Goal: Information Seeking & Learning: Learn about a topic

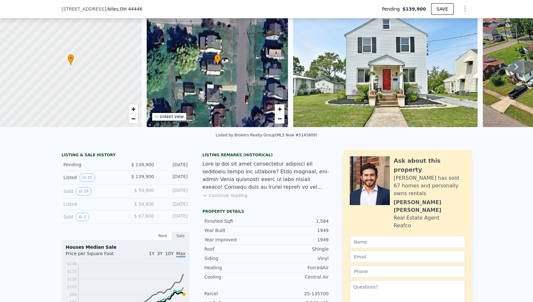
scroll to position [62, 0]
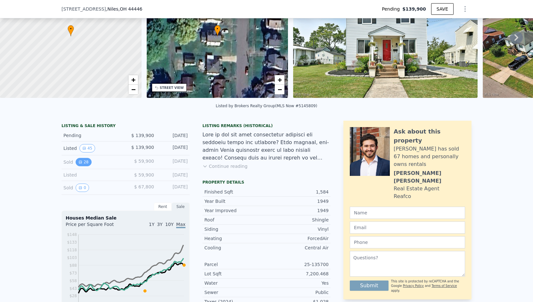
click at [83, 166] on button "28" at bounding box center [84, 162] width 16 height 8
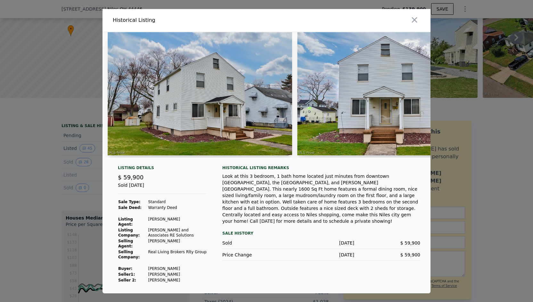
click at [214, 102] on img at bounding box center [200, 93] width 185 height 123
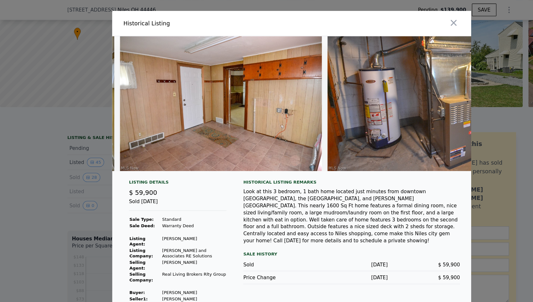
scroll to position [0, 4492]
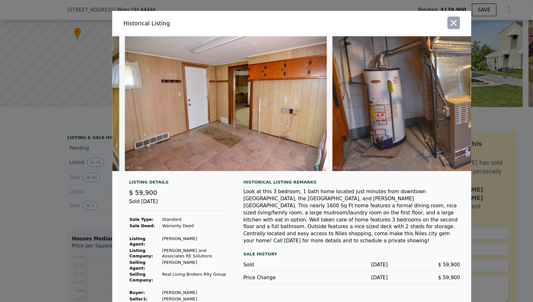
click at [416, 25] on icon "button" at bounding box center [414, 20] width 9 height 9
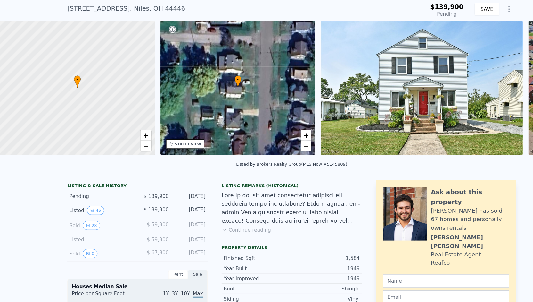
scroll to position [2, 0]
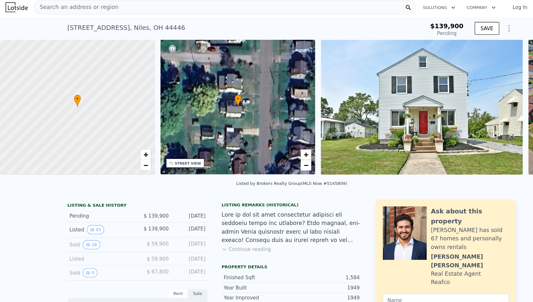
click at [102, 10] on div "Search an address or region" at bounding box center [205, 6] width 349 height 13
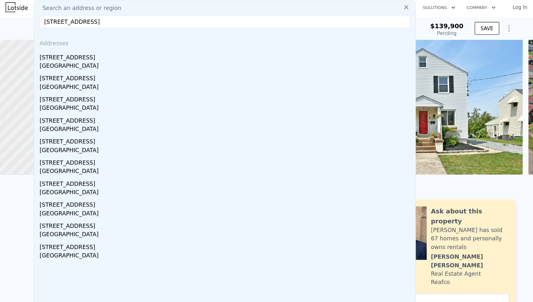
type input "[STREET_ADDRESS]"
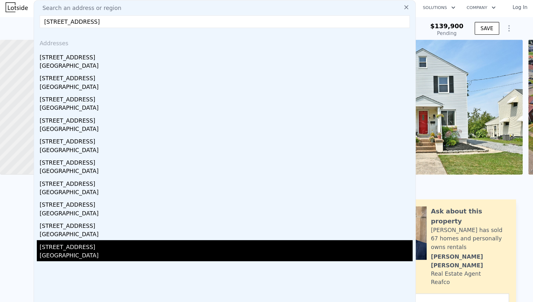
type input "$ 148,000"
type input "-$ 9,271"
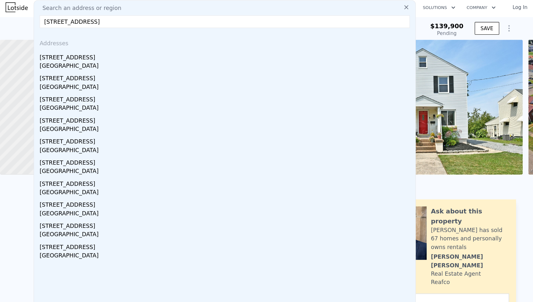
click at [56, 22] on input "[STREET_ADDRESS]" at bounding box center [205, 20] width 339 height 12
click at [112, 18] on input "[STREET_ADDRESS]" at bounding box center [205, 20] width 339 height 12
drag, startPoint x: 118, startPoint y: 13, endPoint x: 40, endPoint y: 10, distance: 78.6
click at [40, 10] on div "Search an address or region [STREET_ADDRESS][GEOGRAPHIC_DATA] Addresses [STREET…" at bounding box center [205, 145] width 349 height 290
drag, startPoint x: 101, startPoint y: 19, endPoint x: 49, endPoint y: 18, distance: 51.9
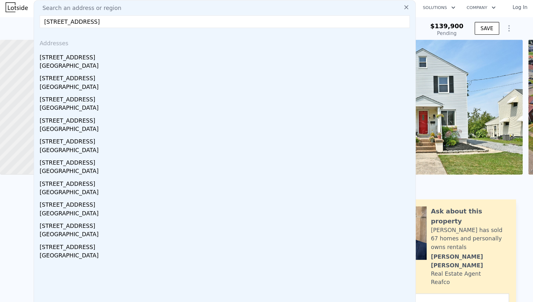
click at [49, 18] on input "[STREET_ADDRESS]" at bounding box center [205, 20] width 339 height 12
click at [132, 19] on input "[STREET_ADDRESS]" at bounding box center [205, 20] width 339 height 12
type input "[STREET_ADDRESS]"
click at [30, 71] on div at bounding box center [71, 98] width 170 height 148
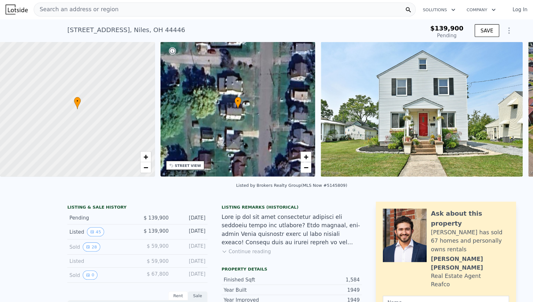
scroll to position [0, 0]
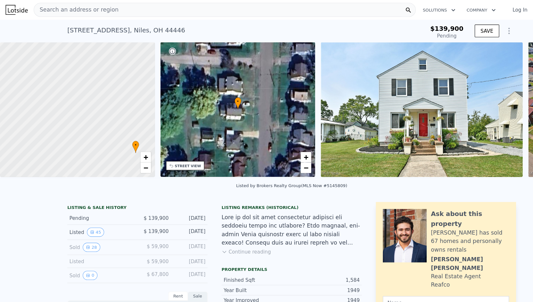
drag, startPoint x: 39, startPoint y: 78, endPoint x: 91, endPoint y: 117, distance: 65.7
click at [92, 117] on div at bounding box center [71, 100] width 170 height 148
drag, startPoint x: 103, startPoint y: 96, endPoint x: 37, endPoint y: 147, distance: 83.8
click at [36, 152] on div at bounding box center [71, 100] width 170 height 148
click at [133, 147] on span "+" at bounding box center [133, 143] width 4 height 8
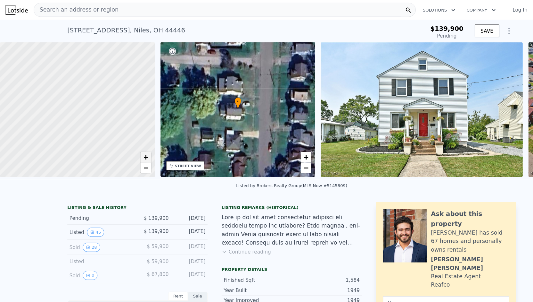
click at [133, 146] on span "+" at bounding box center [133, 143] width 4 height 8
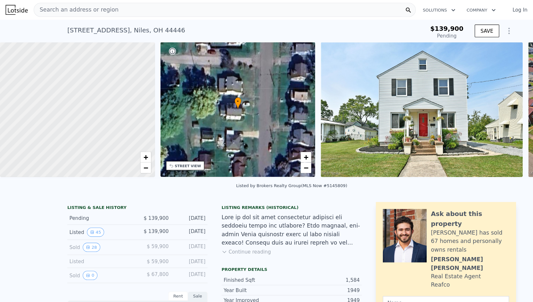
drag, startPoint x: 28, startPoint y: 104, endPoint x: 91, endPoint y: 87, distance: 65.4
click at [91, 87] on div at bounding box center [71, 100] width 170 height 148
drag, startPoint x: 86, startPoint y: 103, endPoint x: 100, endPoint y: 32, distance: 72.2
click at [134, 145] on span "+" at bounding box center [133, 143] width 4 height 8
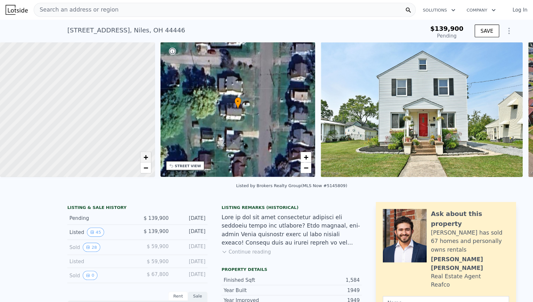
click at [134, 145] on span "+" at bounding box center [133, 143] width 4 height 8
drag, startPoint x: 81, startPoint y: 80, endPoint x: 32, endPoint y: 120, distance: 63.2
click at [28, 119] on div at bounding box center [71, 100] width 170 height 148
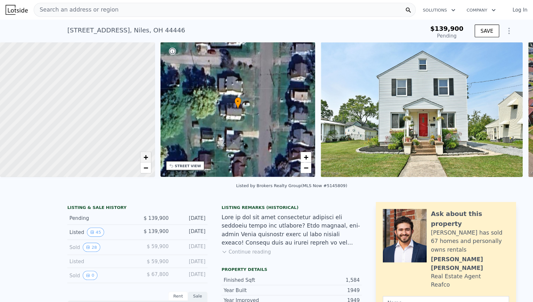
click at [138, 144] on link "+" at bounding box center [134, 144] width 10 height 10
drag, startPoint x: 100, startPoint y: 99, endPoint x: 25, endPoint y: 133, distance: 82.8
click at [25, 133] on div at bounding box center [71, 100] width 170 height 148
click at [75, 91] on div at bounding box center [71, 100] width 170 height 148
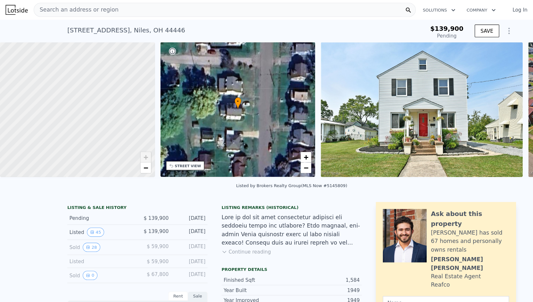
click at [133, 142] on span "+" at bounding box center [133, 143] width 4 height 8
drag, startPoint x: 59, startPoint y: 117, endPoint x: 163, endPoint y: 140, distance: 105.8
click at [163, 140] on div "• + − • + − STREET VIEW Loading... SATELLITE VIEW" at bounding box center [266, 100] width 533 height 125
click at [29, 103] on div at bounding box center [71, 100] width 170 height 148
click at [32, 131] on div at bounding box center [71, 100] width 170 height 148
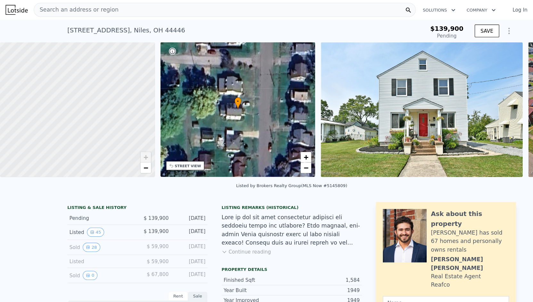
drag, startPoint x: 84, startPoint y: 130, endPoint x: 0, endPoint y: 114, distance: 86.0
click at [0, 114] on div at bounding box center [71, 100] width 170 height 148
drag, startPoint x: 123, startPoint y: 99, endPoint x: 101, endPoint y: 107, distance: 23.9
click at [101, 107] on div at bounding box center [71, 100] width 170 height 148
click at [142, 11] on div "Search an address or region" at bounding box center [205, 9] width 349 height 13
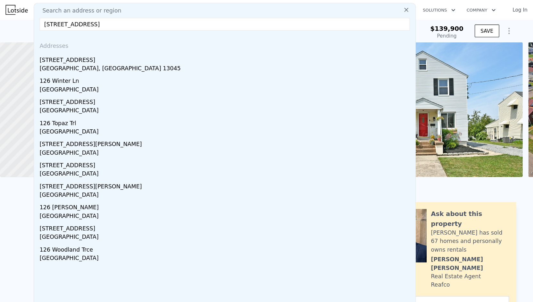
click at [45, 21] on input "[STREET_ADDRESS]" at bounding box center [205, 22] width 339 height 12
type input "[STREET_ADDRESS]"
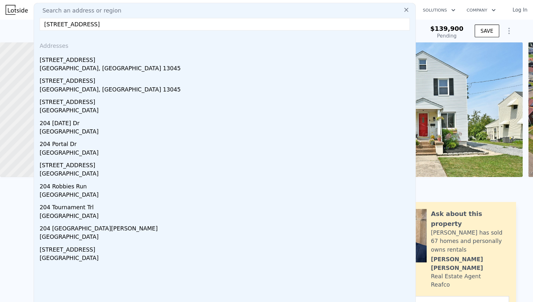
click at [406, 30] on div "Pending" at bounding box center [408, 32] width 30 height 6
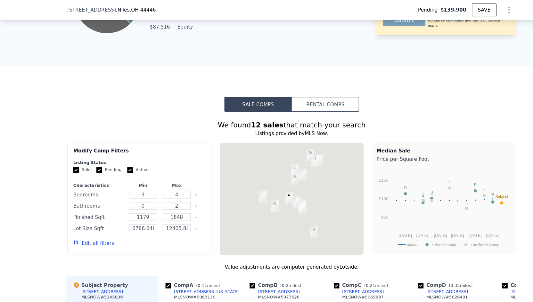
scroll to position [466, 0]
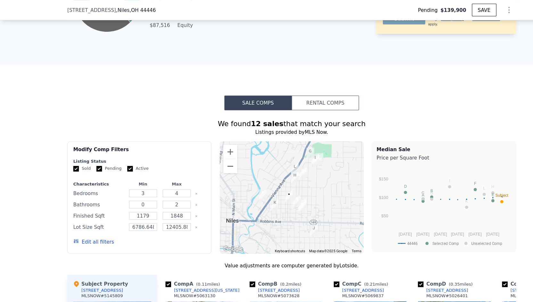
click at [268, 180] on div at bounding box center [333, 180] width 132 height 0
click at [270, 184] on img "107 Lincoln Ave" at bounding box center [276, 189] width 12 height 16
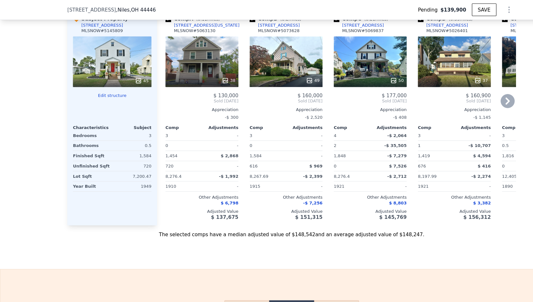
scroll to position [671, 0]
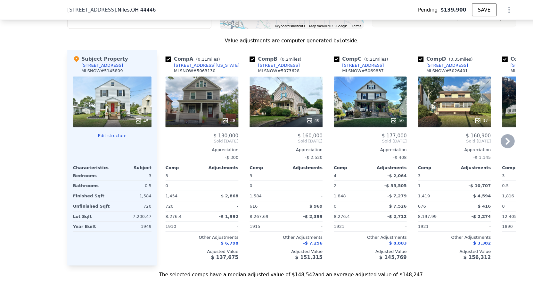
click at [465, 133] on icon at bounding box center [464, 128] width 13 height 13
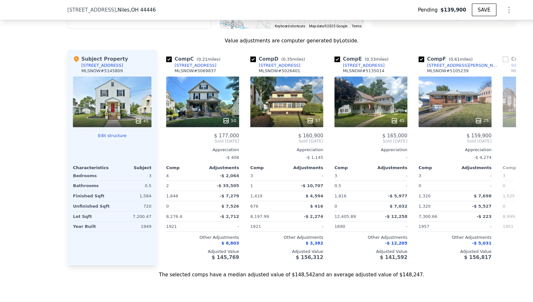
scroll to position [0, 154]
